Goal: Transaction & Acquisition: Download file/media

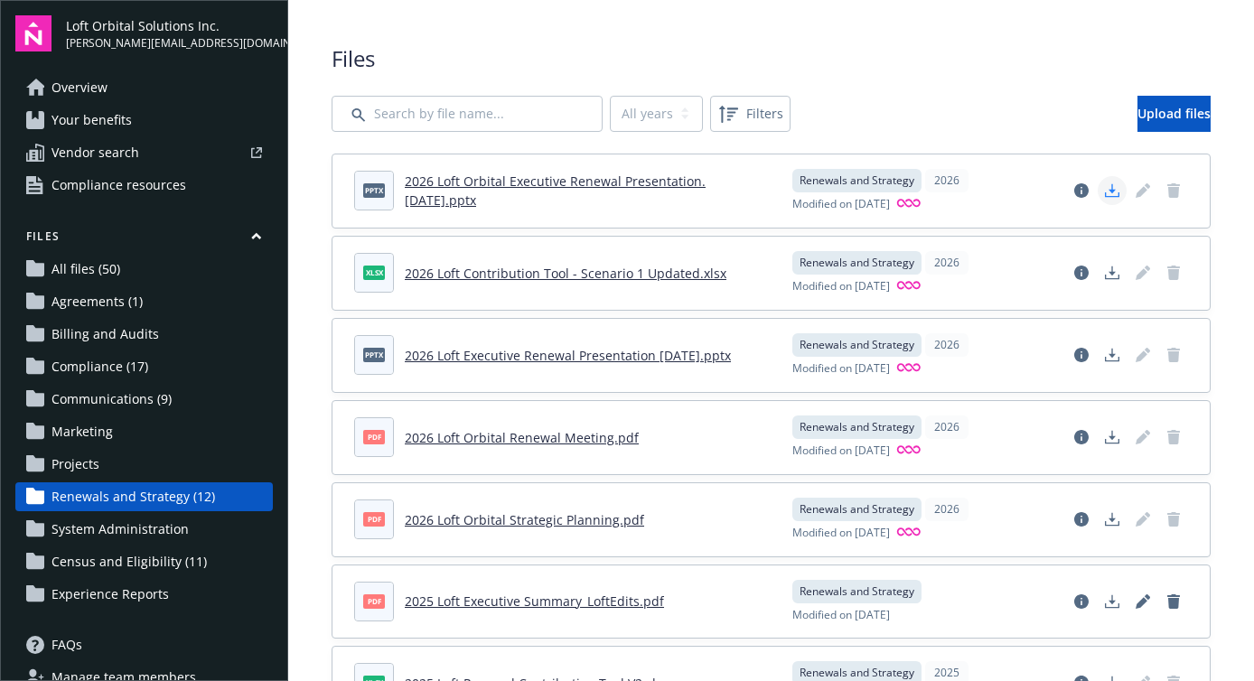
click at [1109, 189] on icon "Download document" at bounding box center [1112, 190] width 14 height 14
click at [1113, 278] on icon "Download document" at bounding box center [1112, 277] width 14 height 5
